Goal: Information Seeking & Learning: Find specific fact

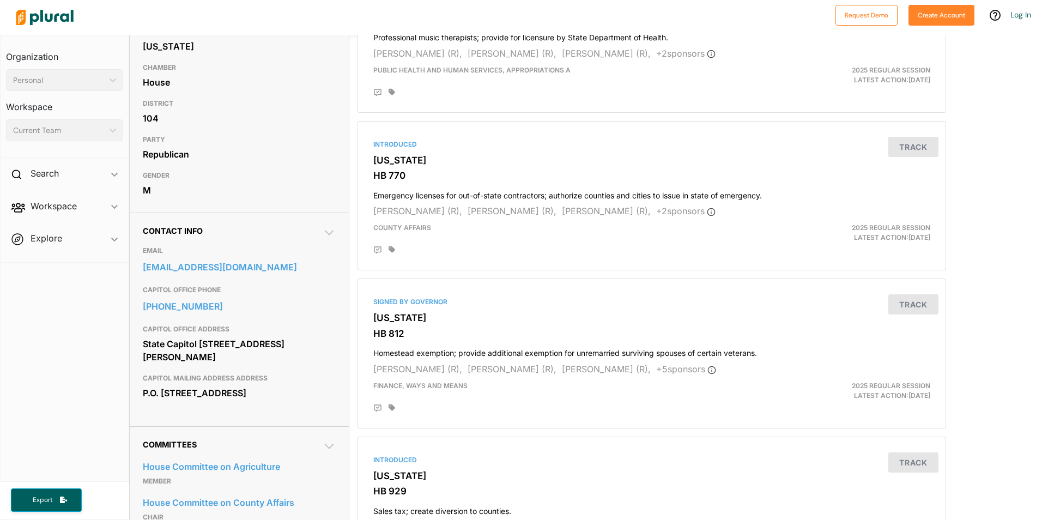
scroll to position [164, 0]
drag, startPoint x: 172, startPoint y: 306, endPoint x: 253, endPoint y: 279, distance: 85.7
click at [253, 279] on div "CAPITOL OFFICE PHONE 601-359-3337" at bounding box center [239, 298] width 193 height 39
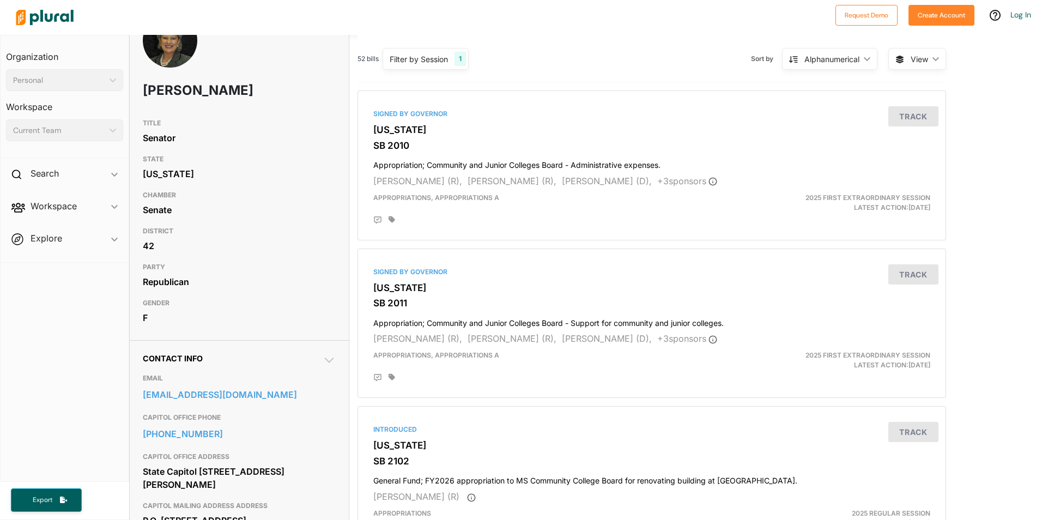
scroll to position [55, 0]
